Goal: Information Seeking & Learning: Learn about a topic

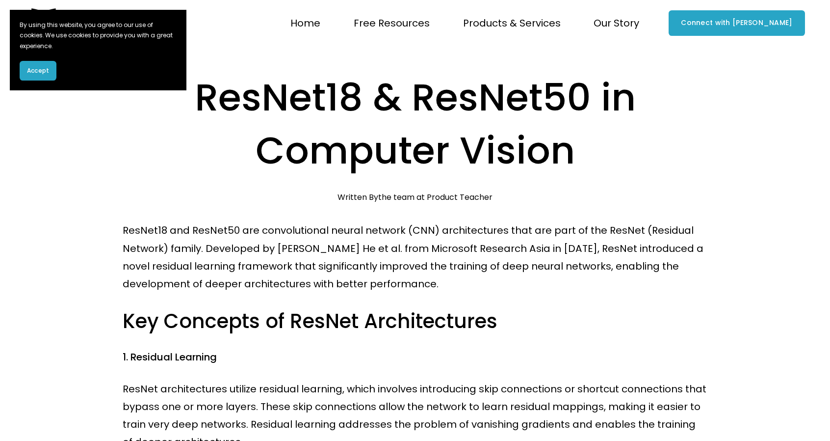
scroll to position [491, 0]
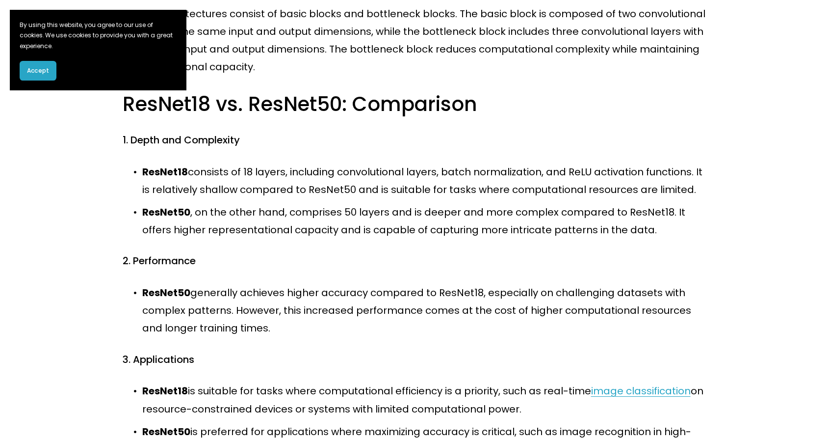
click at [48, 73] on span "Accept" at bounding box center [38, 70] width 22 height 9
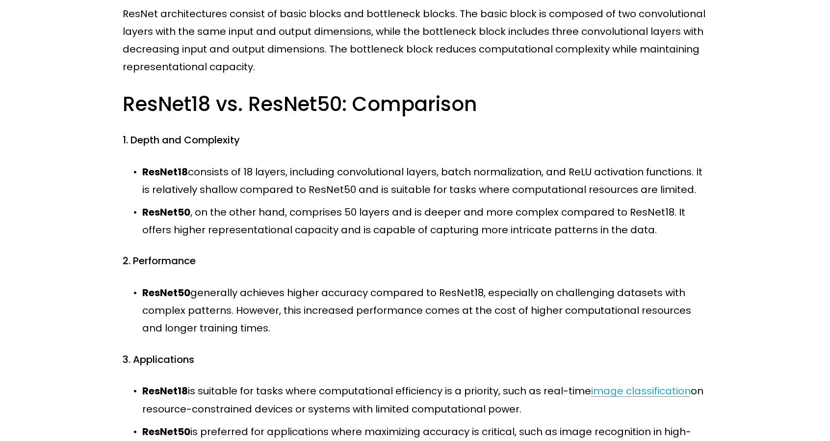
click at [73, 176] on article "ResNet18 & ResNet50 in Computer Vision [DATE] Written By the team at Product Te…" at bounding box center [415, 310] width 830 height 1508
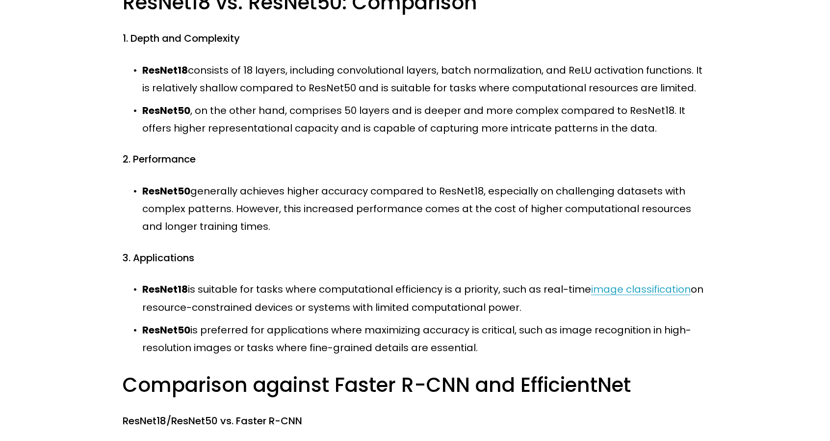
scroll to position [474, 0]
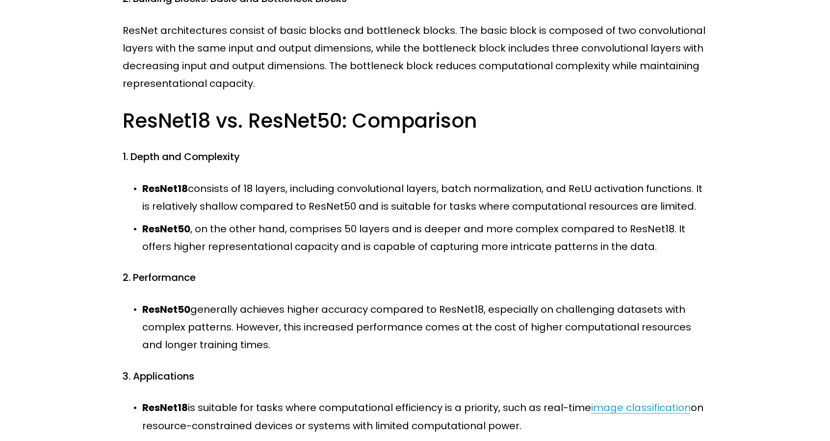
drag, startPoint x: 292, startPoint y: 191, endPoint x: 703, endPoint y: 209, distance: 411.5
click at [699, 209] on p "ResNet18 consists of 18 layers, including convolutional layers, batch normaliza…" at bounding box center [425, 197] width 566 height 35
click at [703, 209] on p "ResNet18 consists of 18 layers, including convolutional layers, batch normaliza…" at bounding box center [425, 197] width 566 height 35
drag, startPoint x: 710, startPoint y: 207, endPoint x: 86, endPoint y: 189, distance: 624.3
click at [86, 189] on article "ResNet18 & ResNet50 in Computer Vision [DATE] Written By the team at Product Te…" at bounding box center [415, 326] width 830 height 1508
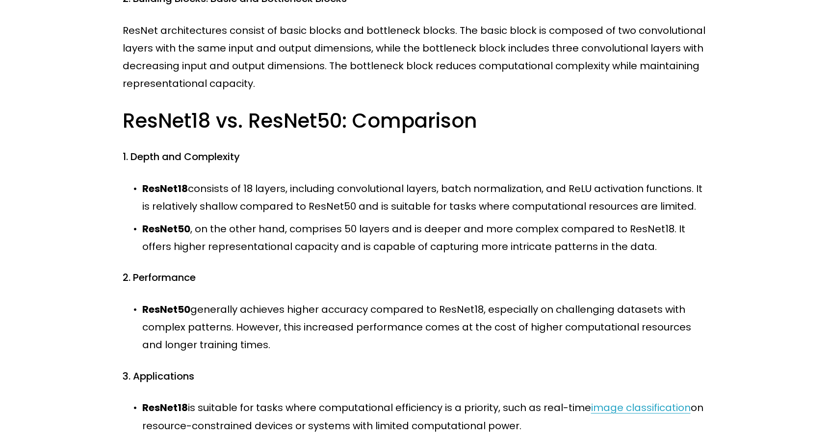
click at [87, 189] on article "ResNet18 & ResNet50 in Computer Vision [DATE] Written By the team at Product Te…" at bounding box center [415, 326] width 830 height 1508
drag, startPoint x: 110, startPoint y: 186, endPoint x: 699, endPoint y: 208, distance: 589.6
click at [699, 208] on article "ResNet18 & ResNet50 in Computer Vision [DATE] Written By the team at Product Te…" at bounding box center [415, 326] width 830 height 1508
click at [699, 211] on p "ResNet18 consists of 18 layers, including convolutional layers, batch normaliza…" at bounding box center [425, 197] width 566 height 35
drag, startPoint x: 695, startPoint y: 214, endPoint x: 104, endPoint y: 196, distance: 591.4
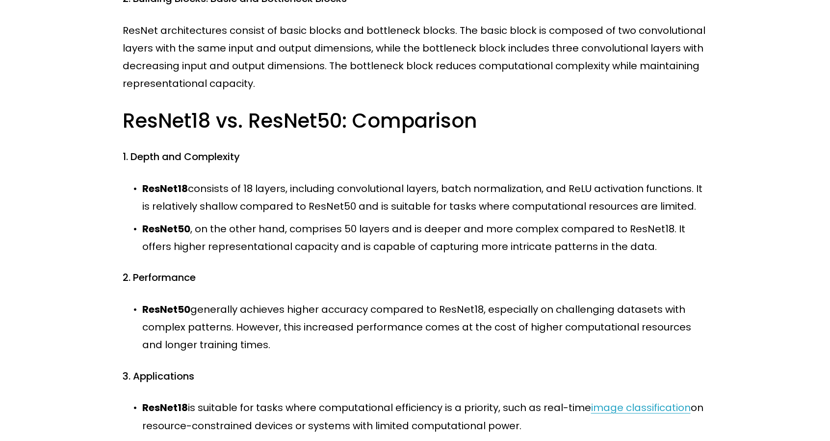
click at [104, 196] on article "ResNet18 & ResNet50 in Computer Vision [DATE] Written By the team at Product Te…" at bounding box center [415, 326] width 830 height 1508
click at [104, 195] on article "ResNet18 & ResNet50 in Computer Vision [DATE] Written By the team at Product Te…" at bounding box center [415, 326] width 830 height 1508
drag, startPoint x: 111, startPoint y: 193, endPoint x: 695, endPoint y: 207, distance: 583.9
click at [695, 207] on article "ResNet18 & ResNet50 in Computer Vision [DATE] Written By the team at Product Te…" at bounding box center [415, 326] width 830 height 1508
click at [701, 206] on p "ResNet18 consists of 18 layers, including convolutional layers, batch normaliza…" at bounding box center [425, 197] width 566 height 35
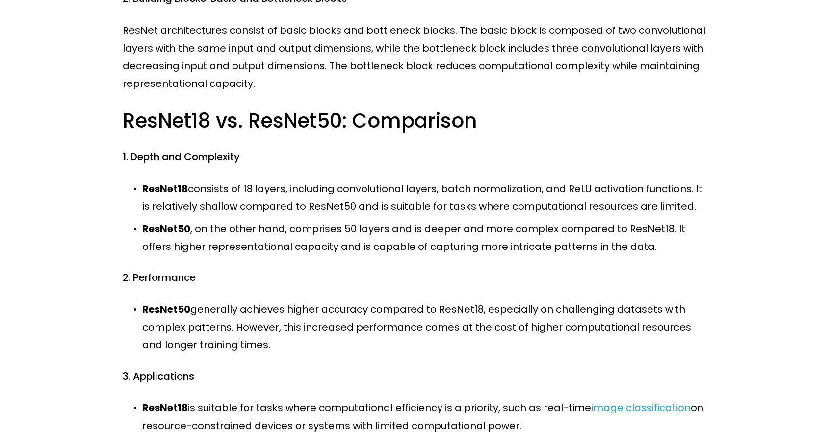
drag, startPoint x: 706, startPoint y: 207, endPoint x: 101, endPoint y: 194, distance: 605.5
click at [101, 194] on article "ResNet18 & ResNet50 in Computer Vision [DATE] Written By the team at Product Te…" at bounding box center [415, 326] width 830 height 1508
click at [102, 213] on article "ResNet18 & ResNet50 in Computer Vision [DATE] Written By the team at Product Te…" at bounding box center [415, 326] width 830 height 1508
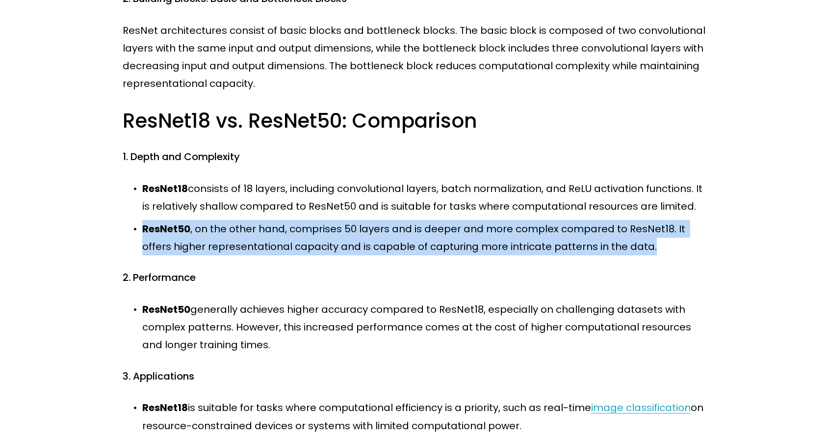
drag, startPoint x: 142, startPoint y: 238, endPoint x: 678, endPoint y: 246, distance: 536.7
click at [678, 246] on article "ResNet18 & ResNet50 in Computer Vision [DATE] Written By the team at Product Te…" at bounding box center [415, 326] width 830 height 1508
click at [691, 246] on p "ResNet50 , on the other hand, comprises 50 layers and is deeper and more comple…" at bounding box center [425, 237] width 566 height 35
drag, startPoint x: 696, startPoint y: 247, endPoint x: 118, endPoint y: 230, distance: 578.6
click at [118, 230] on div "ResNet18 and ResNet50 are convolutional neural network (CNN) architectures that…" at bounding box center [415, 365] width 602 height 1236
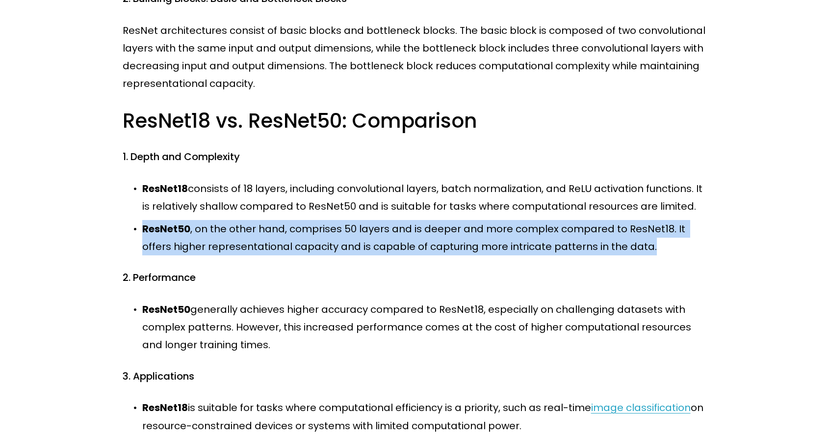
click at [118, 230] on div "ResNet18 and ResNet50 are convolutional neural network (CNN) architectures that…" at bounding box center [415, 365] width 602 height 1236
drag, startPoint x: 139, startPoint y: 218, endPoint x: 709, endPoint y: 252, distance: 571.0
click at [688, 251] on ul "ResNet18 consists of 18 layers, including convolutional layers, batch normaliza…" at bounding box center [415, 218] width 585 height 76
click at [710, 252] on div "ResNet18 and ResNet50 are convolutional neural network (CNN) architectures that…" at bounding box center [415, 365] width 602 height 1236
drag, startPoint x: 693, startPoint y: 252, endPoint x: 125, endPoint y: 226, distance: 568.7
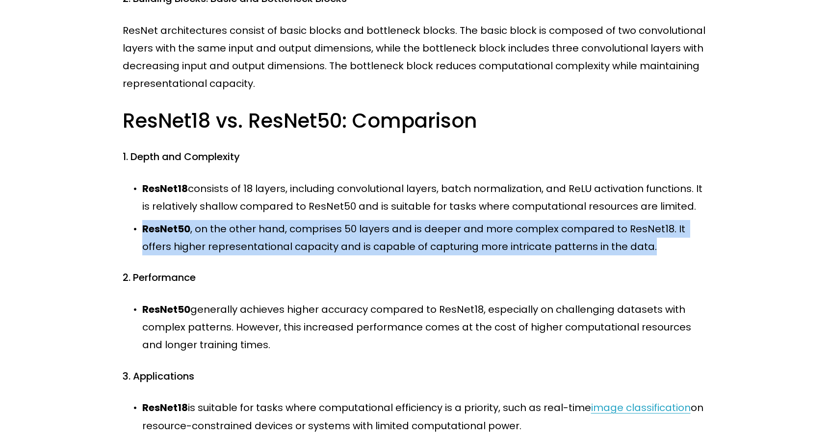
click at [142, 226] on p "ResNet50 , on the other hand, comprises 50 layers and is deeper and more comple…" at bounding box center [425, 237] width 566 height 35
drag, startPoint x: 119, startPoint y: 228, endPoint x: 124, endPoint y: 230, distance: 5.1
click at [119, 228] on div "ResNet18 and ResNet50 are convolutional neural network (CNN) architectures that…" at bounding box center [415, 365] width 602 height 1236
drag, startPoint x: 796, startPoint y: 249, endPoint x: 802, endPoint y: 249, distance: 5.9
click at [796, 249] on article "ResNet18 & ResNet50 in Computer Vision [DATE] Written By the team at Product Te…" at bounding box center [415, 326] width 830 height 1508
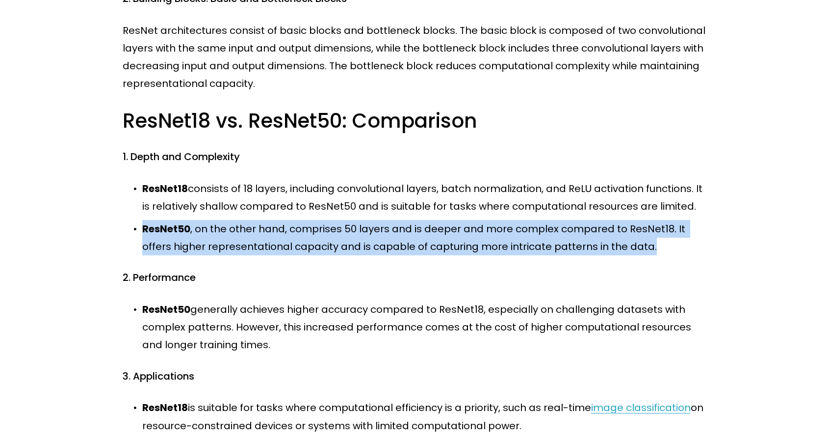
click at [771, 245] on article "ResNet18 & ResNet50 in Computer Vision [DATE] Written By the team at Product Te…" at bounding box center [415, 326] width 830 height 1508
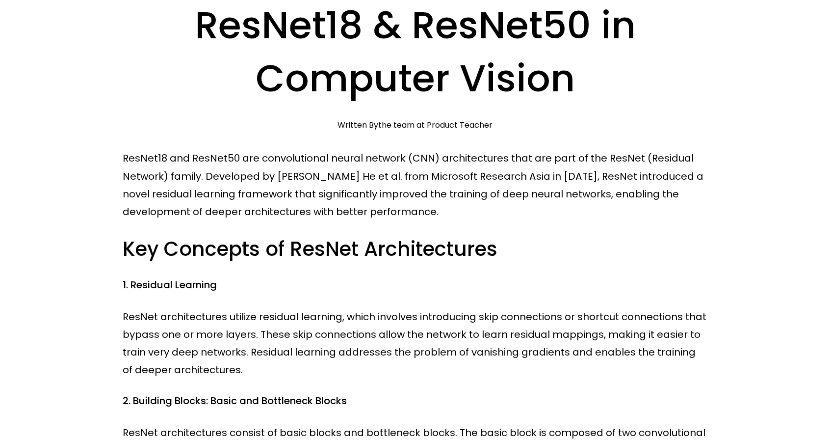
scroll to position [0, 0]
